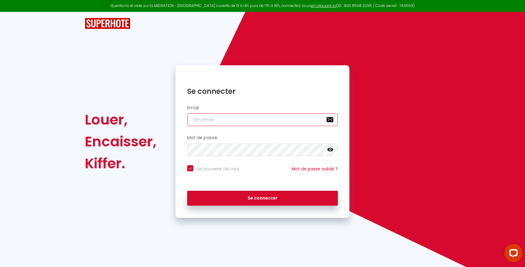
type input "[EMAIL_ADDRESS][DOMAIN_NAME]"
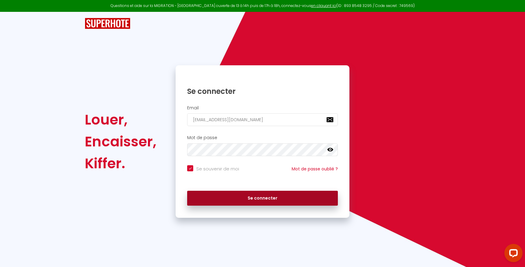
click at [283, 201] on button "Se connecter" at bounding box center [262, 198] width 151 height 15
checkbox input "true"
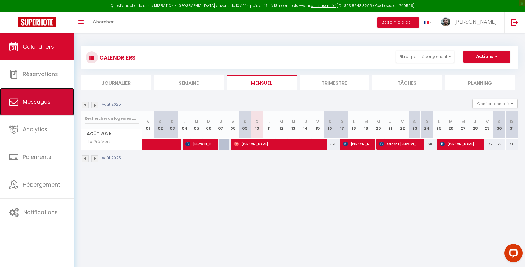
click at [39, 108] on link "Messages" at bounding box center [37, 101] width 74 height 27
select select "message"
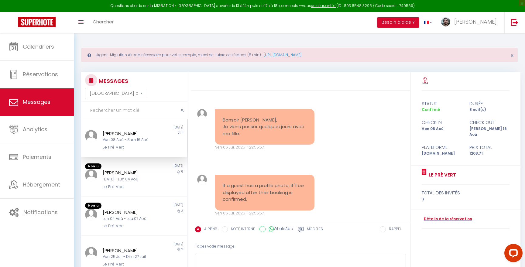
scroll to position [1030, 0]
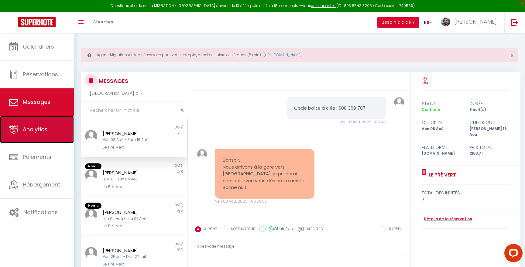
click at [38, 131] on span "Analytics" at bounding box center [35, 130] width 25 height 8
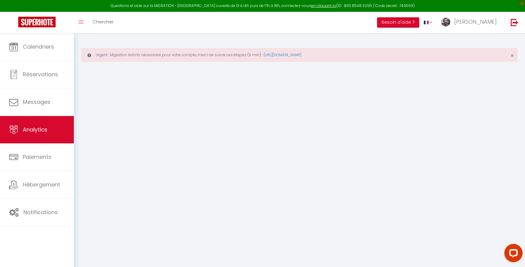
select select "2025"
select select "8"
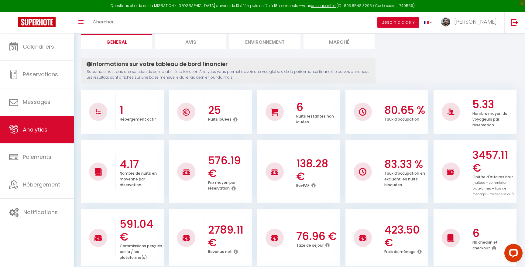
scroll to position [78, 0]
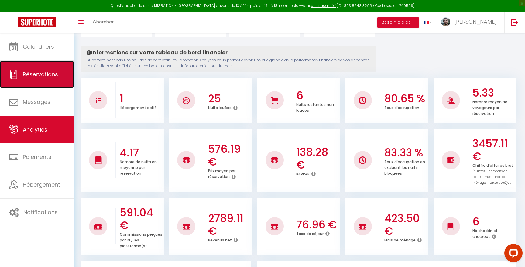
click at [41, 68] on link "Réservations" at bounding box center [37, 74] width 74 height 27
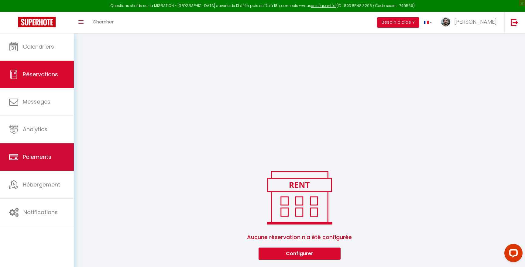
scroll to position [475, 0]
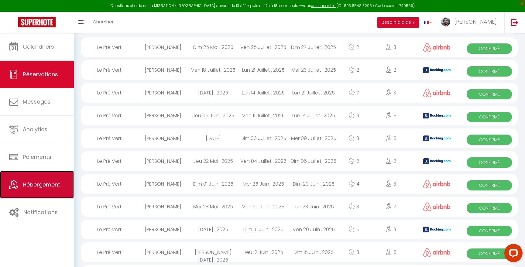
click at [43, 177] on link "Hébergement" at bounding box center [37, 184] width 74 height 27
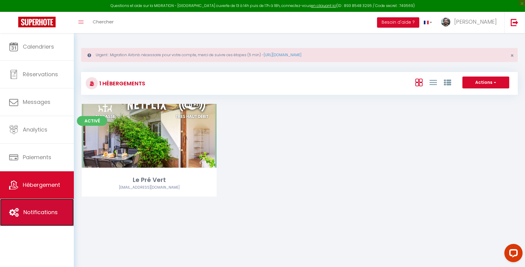
click at [36, 210] on span "Notifications" at bounding box center [40, 213] width 34 height 8
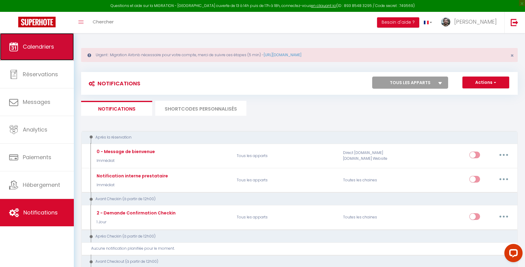
click at [54, 57] on link "Calendriers" at bounding box center [37, 46] width 74 height 27
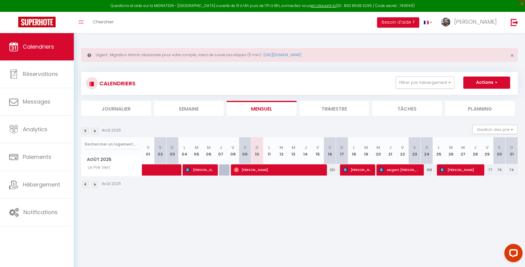
click at [85, 129] on img at bounding box center [85, 131] width 7 height 7
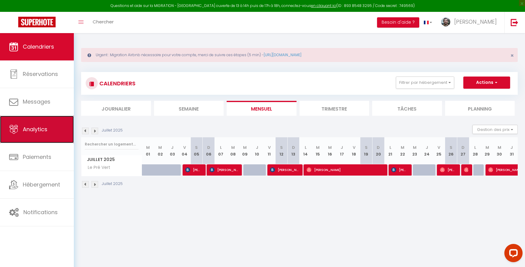
click at [40, 130] on span "Analytics" at bounding box center [35, 130] width 25 height 8
select select "2025"
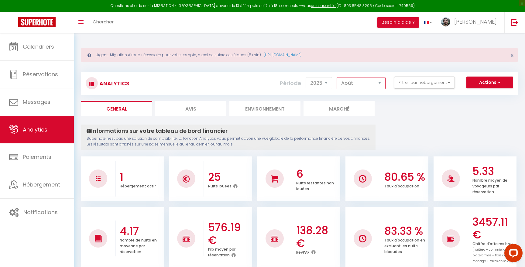
click at [347, 83] on select "[PERSON_NAME] Mars Avril Mai Juin Juillet Août Septembre Octobre Novembre Décem…" at bounding box center [361, 83] width 49 height 12
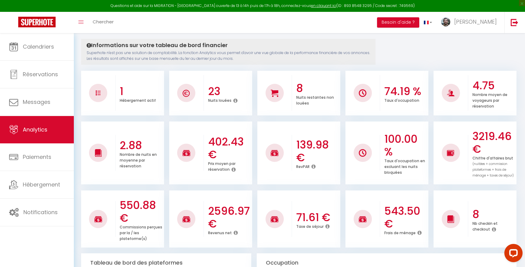
scroll to position [86, 0]
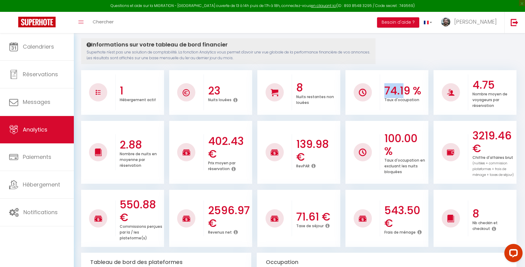
drag, startPoint x: 403, startPoint y: 96, endPoint x: 382, endPoint y: 96, distance: 20.4
click at [382, 96] on div "74.19 % Taux d'occupation" at bounding box center [404, 92] width 48 height 33
click at [315, 166] on icon at bounding box center [314, 166] width 4 height 5
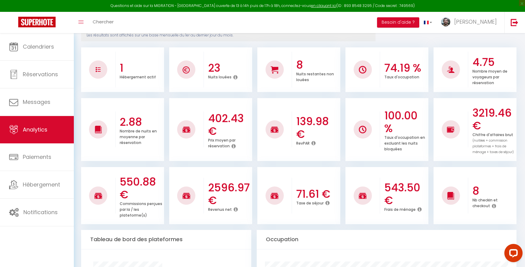
scroll to position [116, 0]
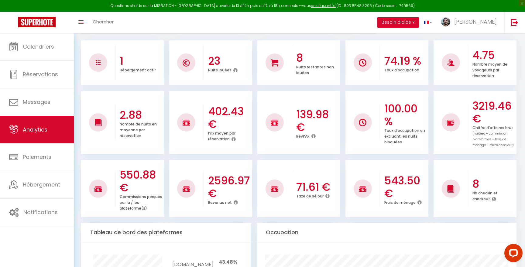
click at [314, 137] on icon at bounding box center [314, 136] width 4 height 5
click at [313, 137] on icon at bounding box center [314, 136] width 4 height 5
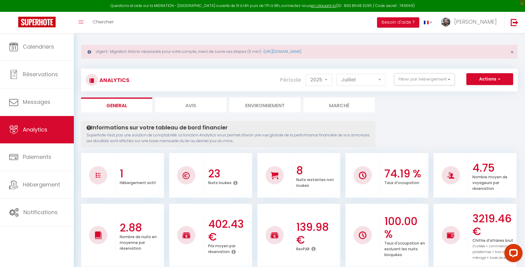
scroll to position [0, 0]
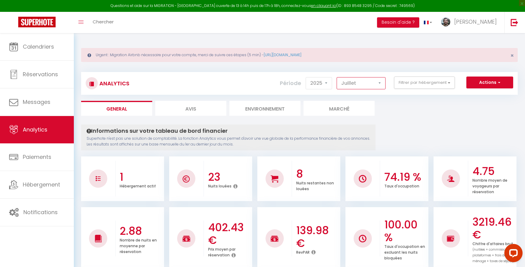
click at [364, 85] on select "[PERSON_NAME] Mars Avril Mai Juin Juillet Août Septembre Octobre Novembre Décem…" at bounding box center [361, 83] width 49 height 12
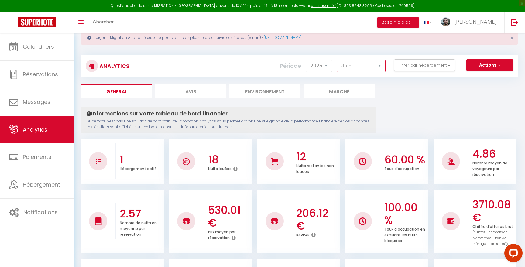
scroll to position [25, 0]
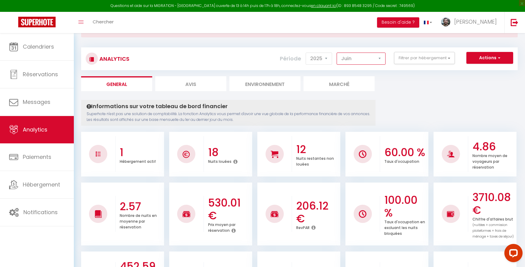
click at [364, 57] on select "[PERSON_NAME] Mars Avril Mai Juin Juillet Août Septembre Octobre Novembre Décem…" at bounding box center [361, 59] width 49 height 12
click at [314, 229] on icon at bounding box center [314, 227] width 4 height 5
click at [307, 205] on h3 "139.98 €" at bounding box center [317, 213] width 43 height 26
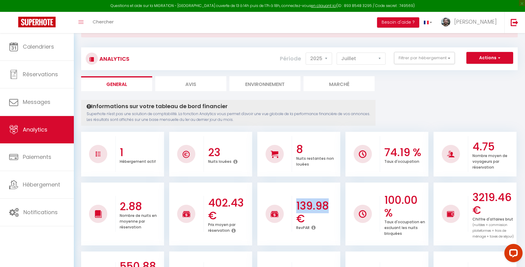
click at [307, 205] on h3 "139.98 €" at bounding box center [317, 213] width 43 height 26
click at [306, 203] on h3 "139.98 €" at bounding box center [317, 213] width 43 height 26
click at [364, 59] on select "[PERSON_NAME] Mars Avril Mai Juin Juillet Août Septembre Octobre Novembre Décem…" at bounding box center [361, 59] width 49 height 12
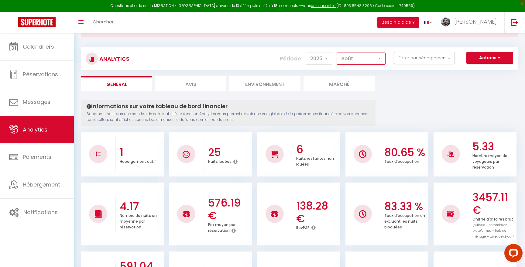
click at [364, 61] on select "[PERSON_NAME] Mars Avril Mai Juin Juillet Août Septembre Octobre Novembre Décem…" at bounding box center [361, 59] width 49 height 12
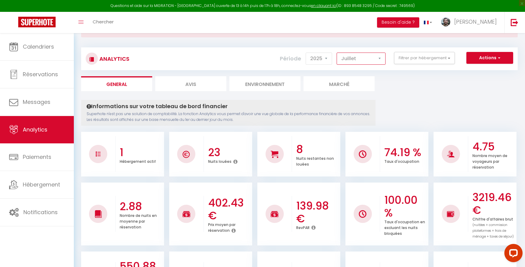
click at [360, 59] on select "[PERSON_NAME] Mars Avril Mai Juin Juillet Août Septembre Octobre Novembre Décem…" at bounding box center [361, 59] width 49 height 12
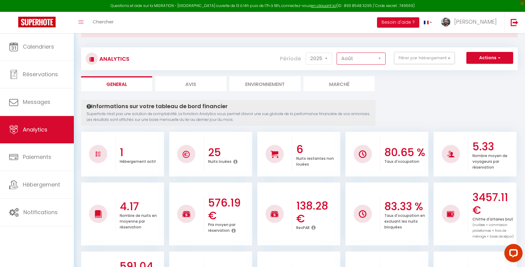
click at [362, 57] on select "[PERSON_NAME] Mars Avril Mai Juin Juillet Août Septembre Octobre Novembre Décem…" at bounding box center [361, 59] width 49 height 12
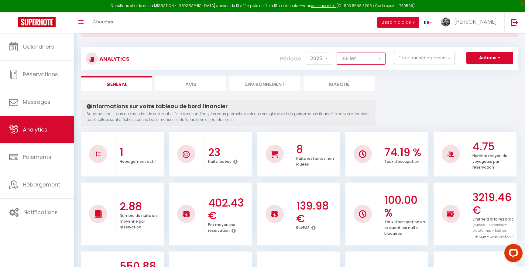
click at [358, 61] on select "[PERSON_NAME] Mars Avril Mai Juin Juillet Août Septembre Octobre Novembre Décem…" at bounding box center [361, 59] width 49 height 12
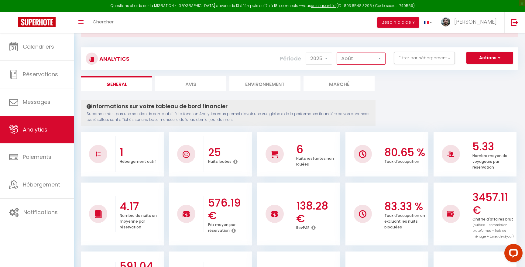
click at [358, 61] on select "[PERSON_NAME] Mars Avril Mai Juin Juillet Août Septembre Octobre Novembre Décem…" at bounding box center [361, 59] width 49 height 12
select select "7"
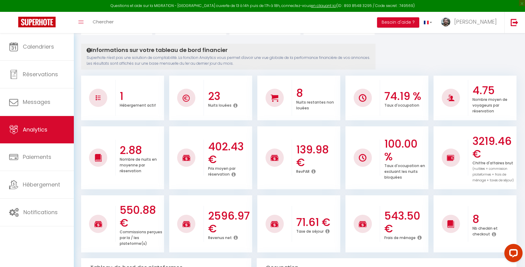
scroll to position [0, 0]
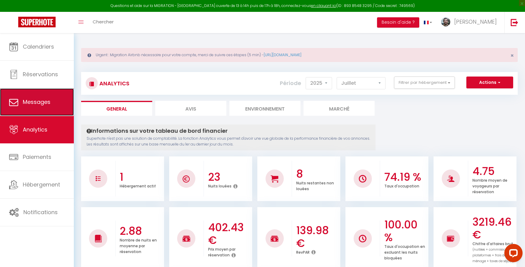
click at [52, 110] on link "Messages" at bounding box center [37, 101] width 74 height 27
select select "message"
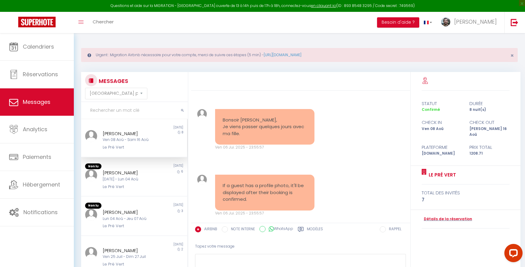
scroll to position [1030, 0]
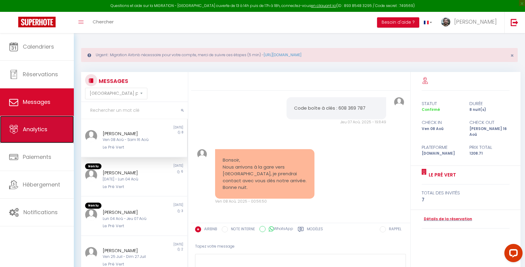
click at [40, 133] on span "Analytics" at bounding box center [35, 130] width 25 height 8
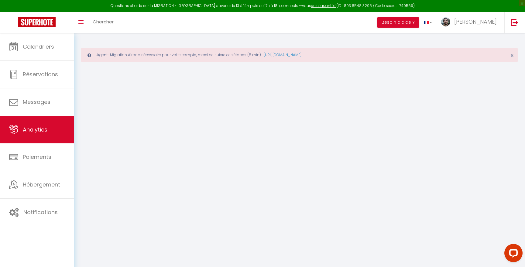
select select "2025"
select select "8"
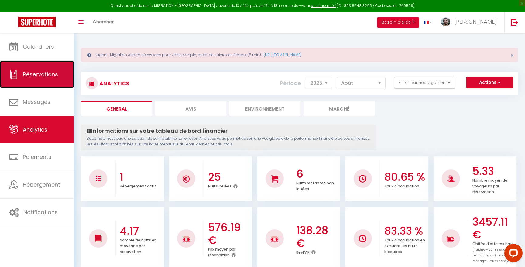
click at [42, 76] on span "Réservations" at bounding box center [40, 75] width 35 height 8
select select "not_cancelled"
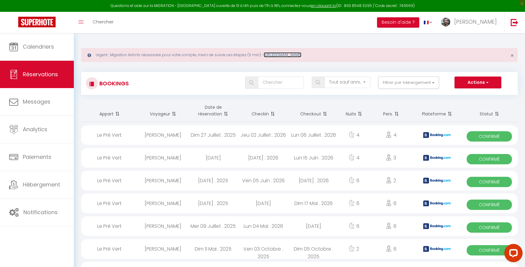
click at [295, 55] on link "[URL][DOMAIN_NAME]" at bounding box center [283, 54] width 38 height 5
click at [481, 21] on span "[PERSON_NAME]" at bounding box center [475, 22] width 43 height 8
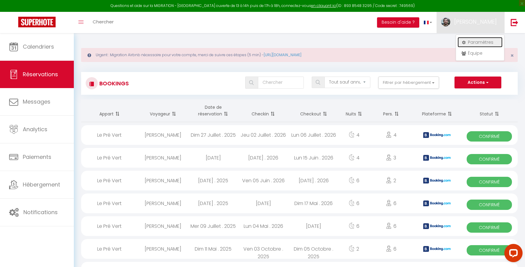
click at [481, 40] on link "Paramètres" at bounding box center [480, 42] width 45 height 10
select select "28"
select select "fr"
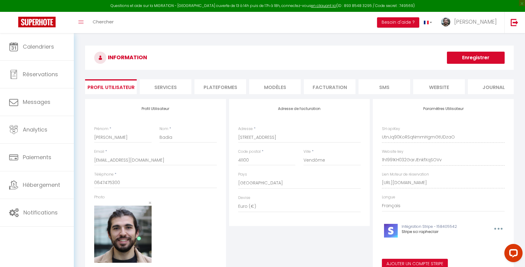
click at [204, 88] on li "Plateformes" at bounding box center [221, 86] width 52 height 15
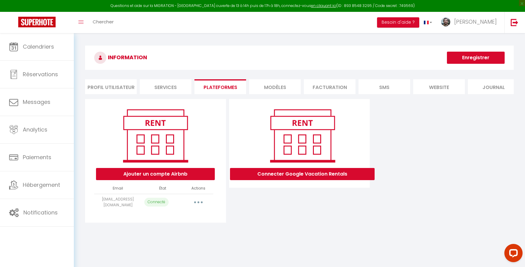
scroll to position [10, 0]
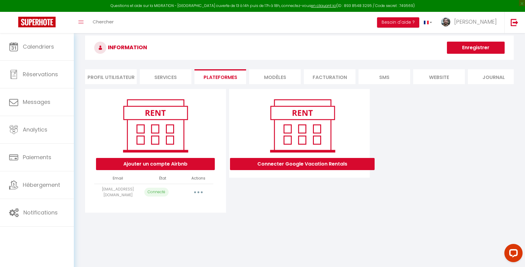
click at [198, 189] on button "button" at bounding box center [198, 193] width 17 height 10
